Goal: Task Accomplishment & Management: Complete application form

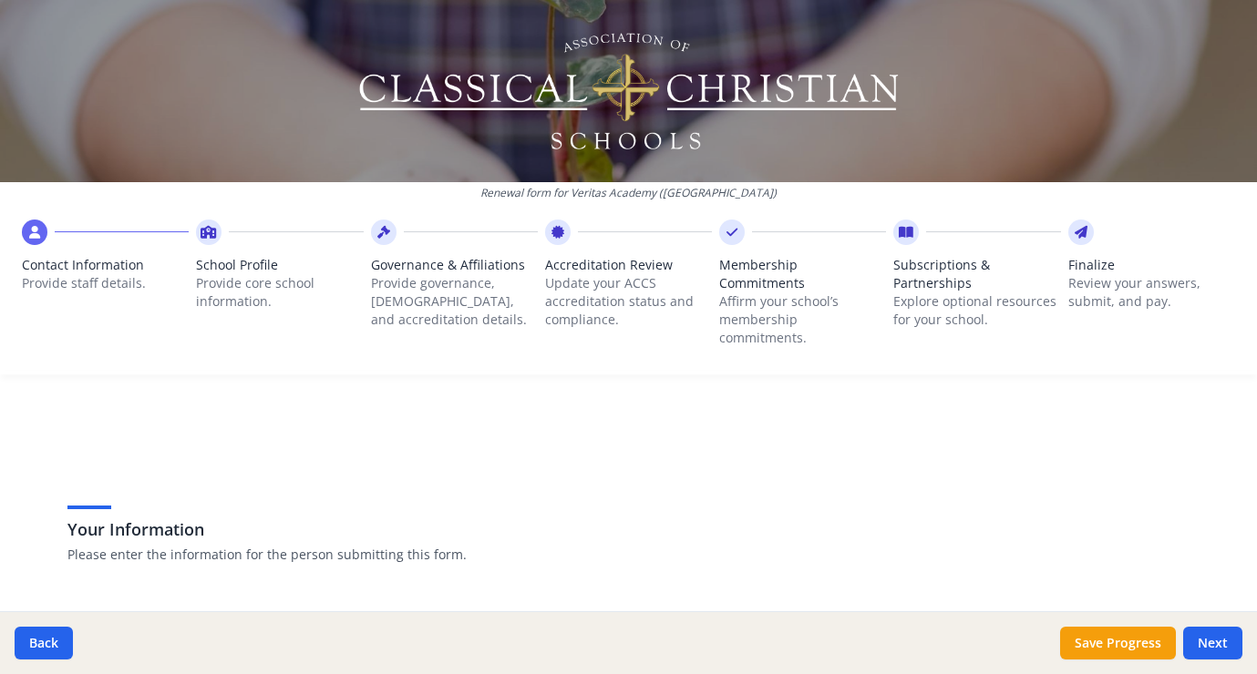
click at [923, 279] on span "Subscriptions & Partnerships" at bounding box center [976, 274] width 167 height 36
click at [899, 233] on icon at bounding box center [906, 232] width 15 height 18
click at [1222, 648] on button "Next" at bounding box center [1212, 643] width 59 height 33
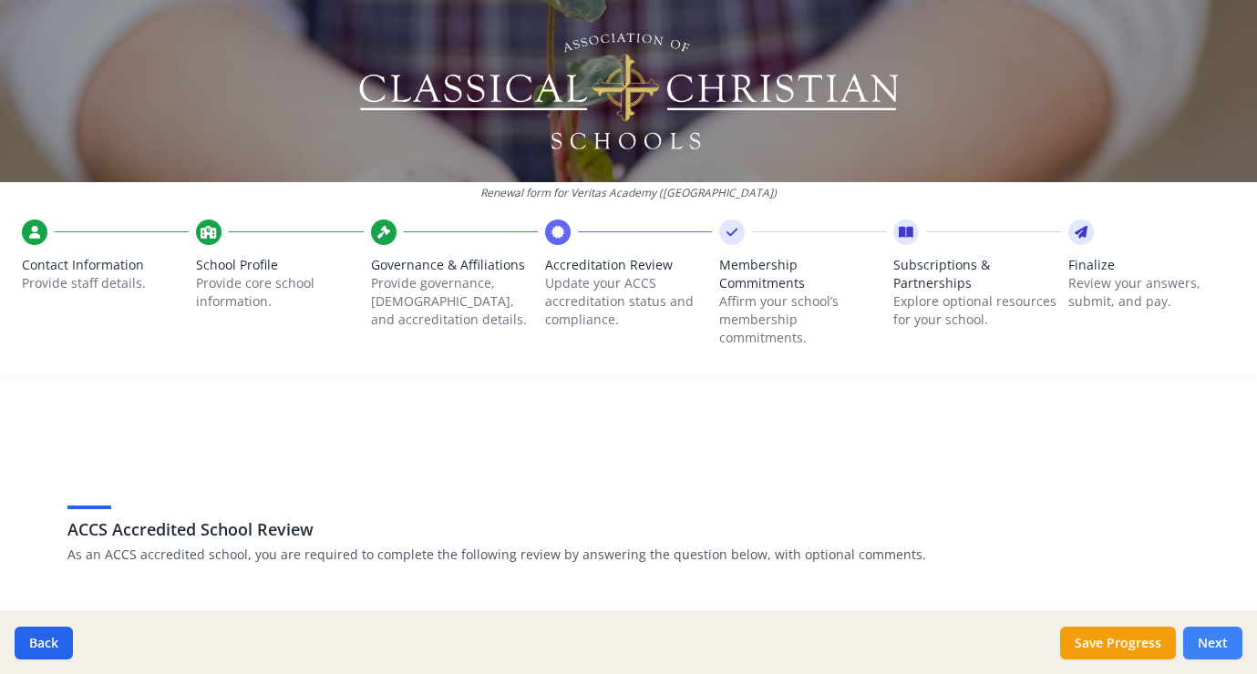
click at [1222, 648] on button "Next" at bounding box center [1212, 643] width 59 height 33
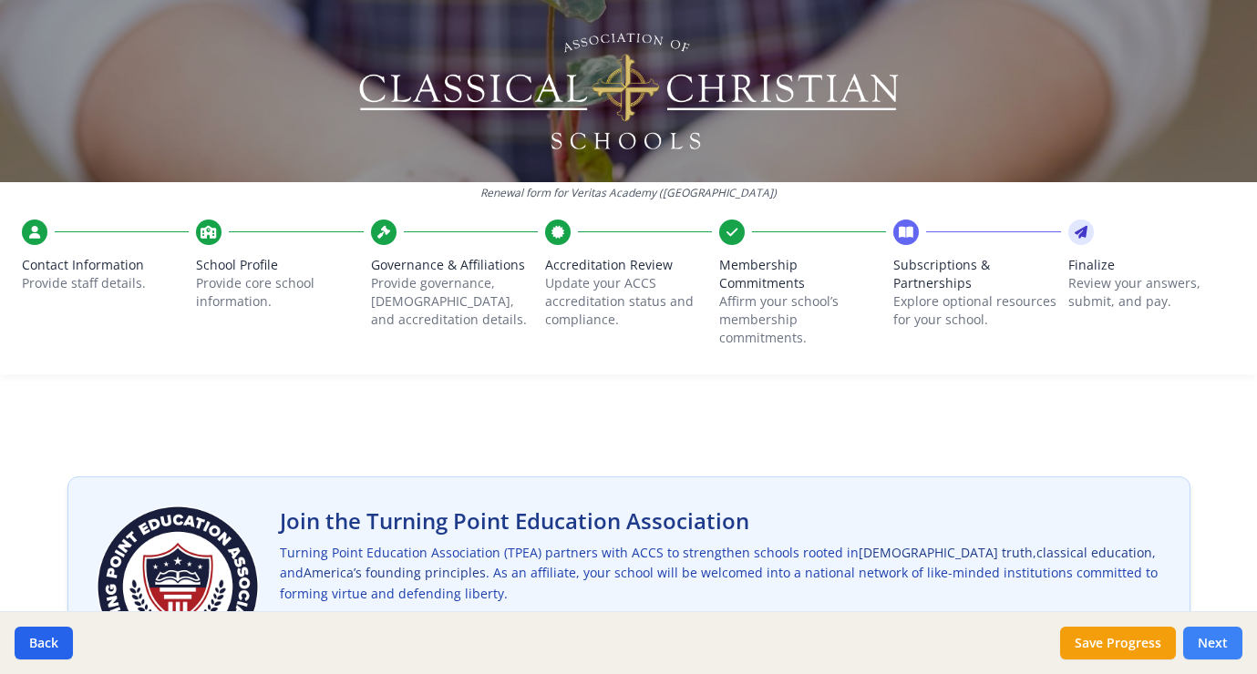
click at [1218, 640] on button "Next" at bounding box center [1212, 643] width 59 height 33
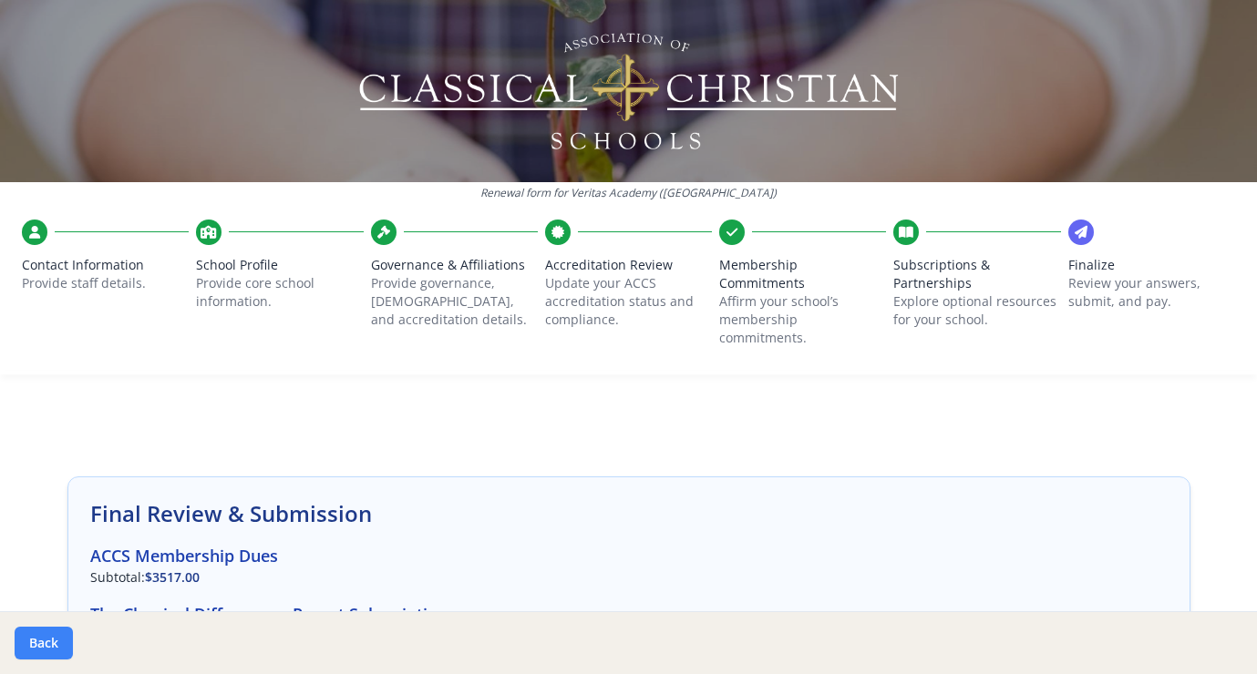
click at [39, 643] on button "Back" at bounding box center [44, 643] width 58 height 33
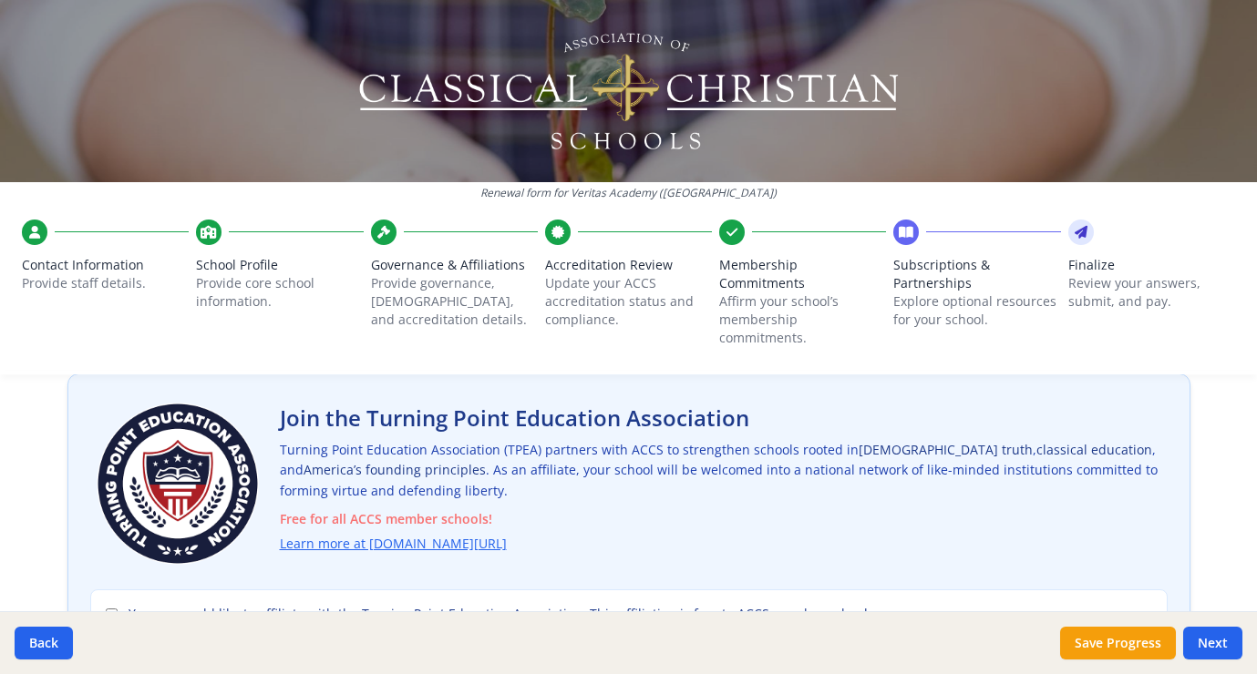
scroll to position [116, 0]
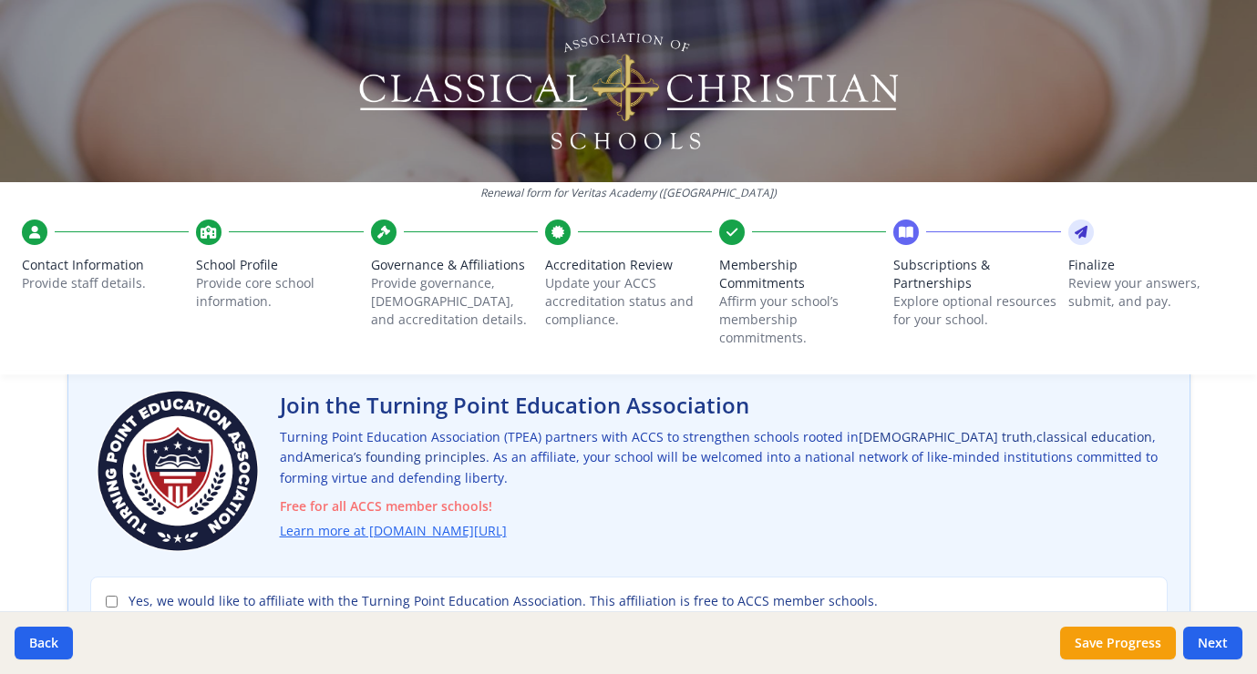
click at [97, 577] on div "Yes, we would like to affiliate with the Turning Point Education Association. T…" at bounding box center [628, 604] width 1077 height 54
click at [98, 584] on div "Yes, we would like to affiliate with the Turning Point Education Association. T…" at bounding box center [628, 604] width 1077 height 54
click at [106, 596] on input "Yes, we would like to affiliate with the Turning Point Education Association. T…" at bounding box center [112, 602] width 12 height 12
checkbox input "true"
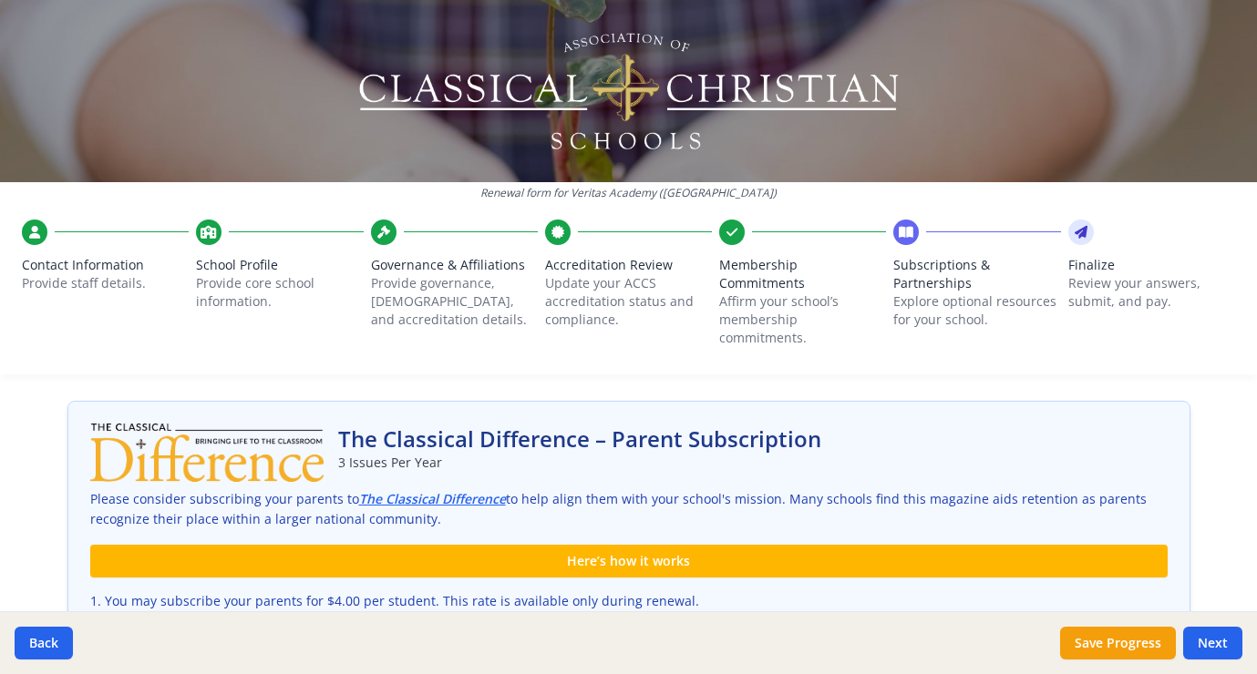
scroll to position [725, 0]
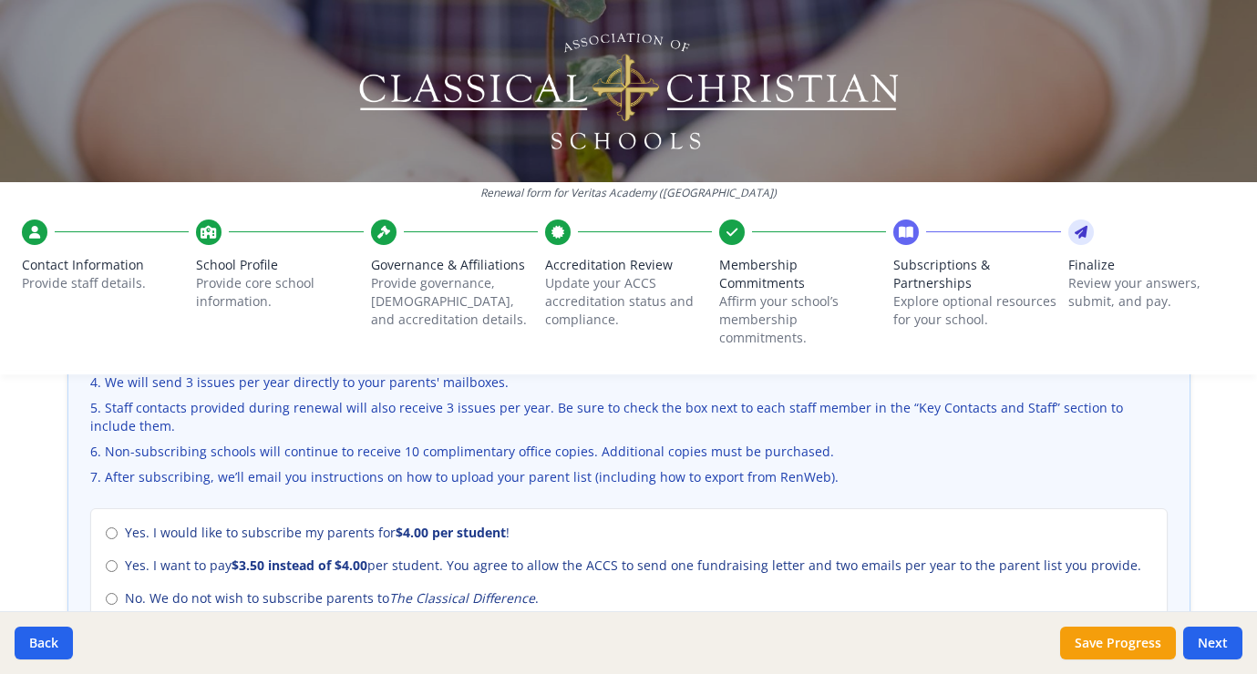
click at [107, 528] on input "Yes. I would like to subscribe my parents for $4.00 per student !" at bounding box center [112, 534] width 12 height 12
radio input "true"
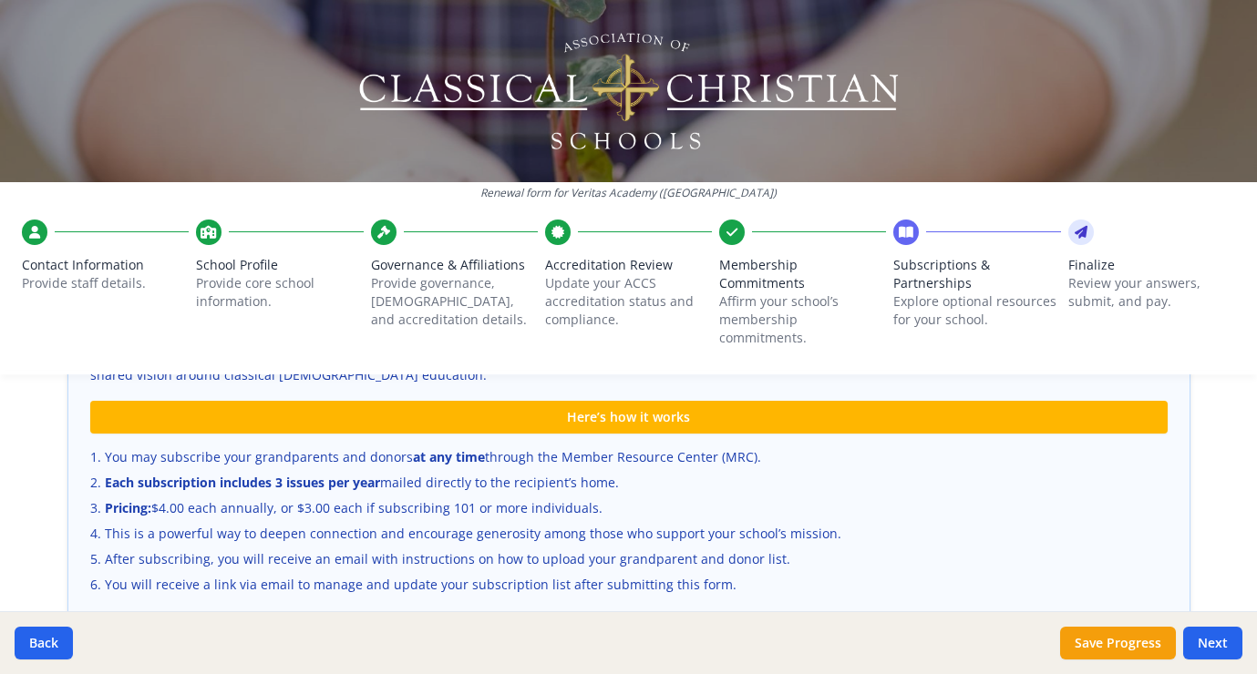
scroll to position [1267, 0]
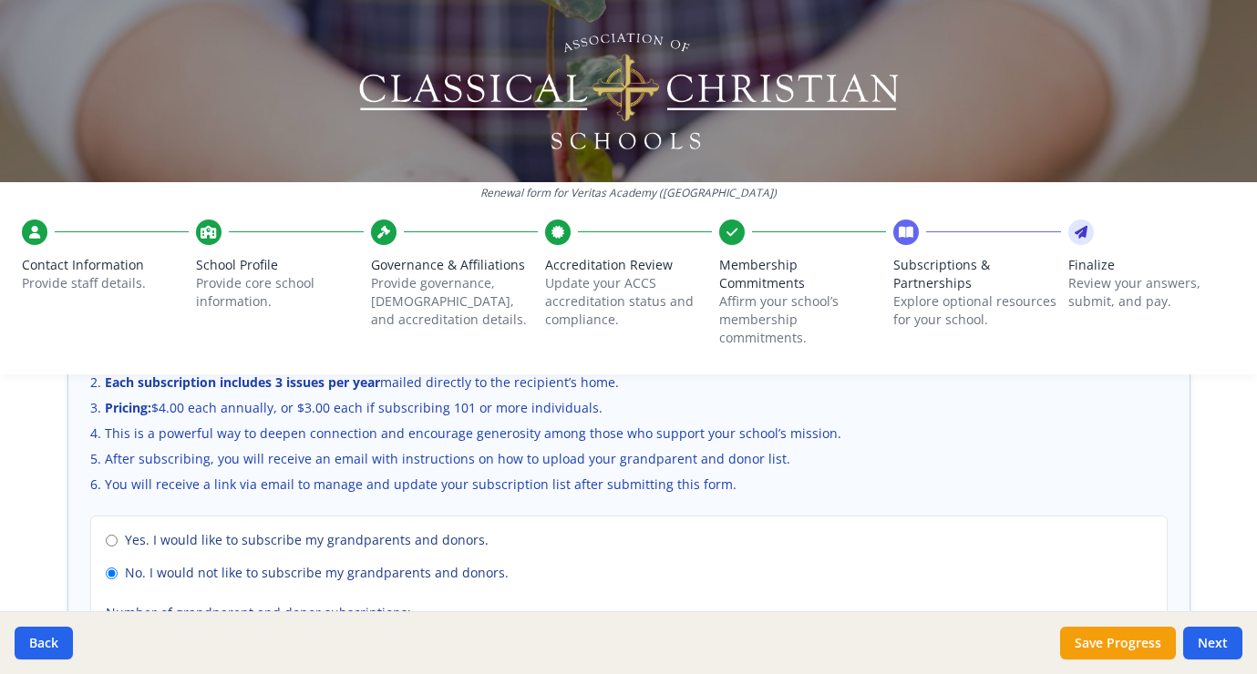
click at [106, 535] on input "Yes. I would like to subscribe my grandparents and donors." at bounding box center [112, 541] width 12 height 12
radio input "true"
radio input "false"
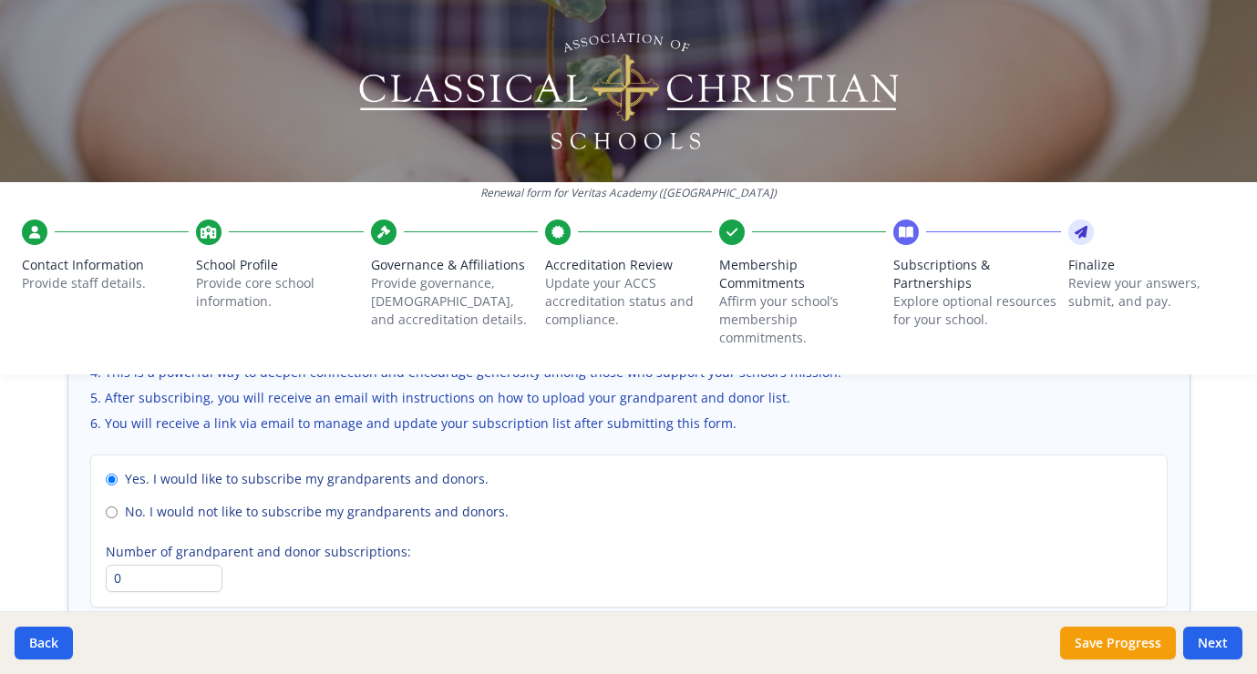
scroll to position [1331, 0]
click at [143, 561] on input "0" at bounding box center [164, 574] width 117 height 27
type input "264"
click at [1221, 641] on button "Next" at bounding box center [1212, 643] width 59 height 33
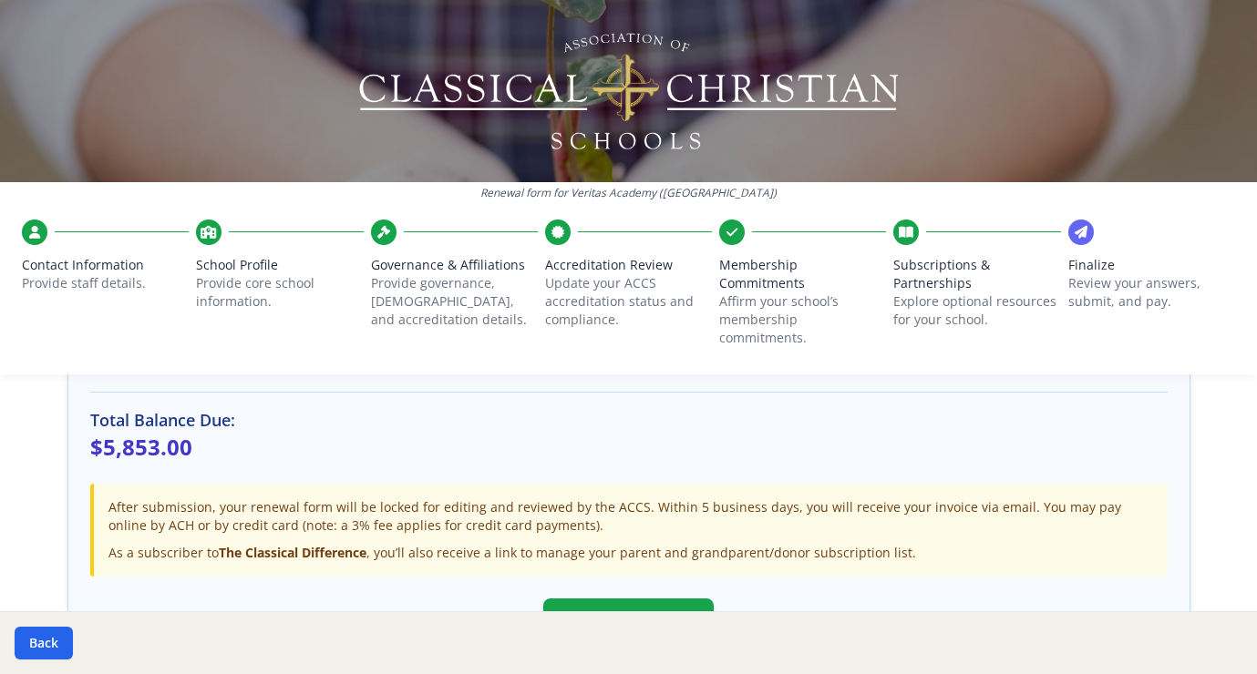
scroll to position [632, 0]
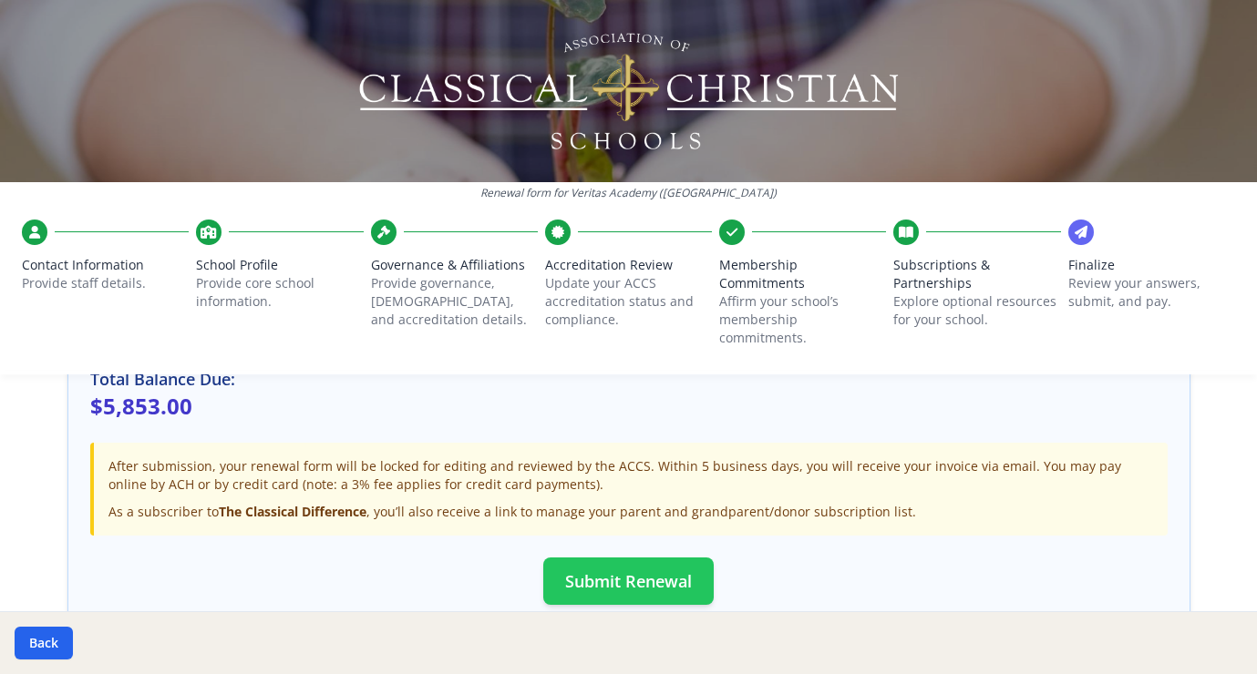
click at [636, 568] on button "Submit Renewal" at bounding box center [628, 581] width 170 height 47
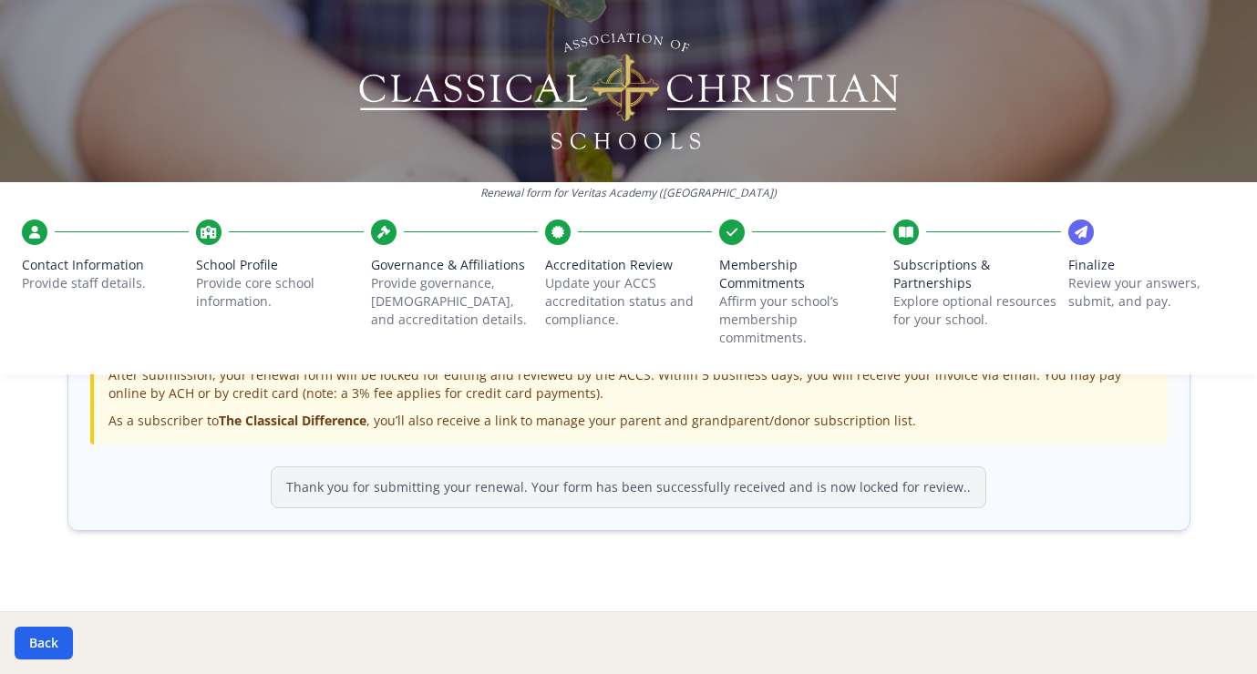
scroll to position [649, 0]
